Goal: Browse casually

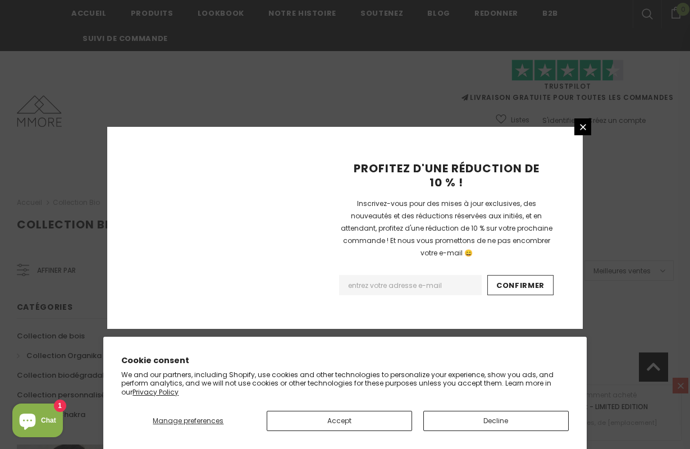
scroll to position [752, 0]
